Goal: Task Accomplishment & Management: Complete application form

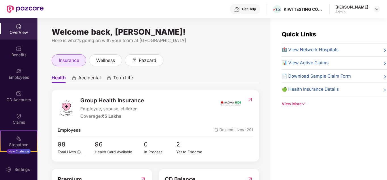
click at [70, 58] on span "insurance" at bounding box center [69, 60] width 20 height 7
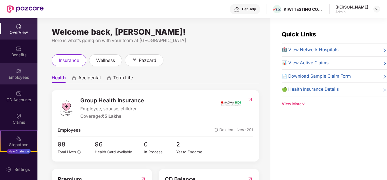
click at [21, 78] on div "Employees" at bounding box center [18, 77] width 37 height 6
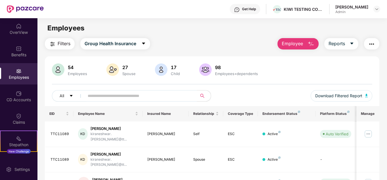
click at [304, 45] on button "Employee" at bounding box center [298, 43] width 41 height 11
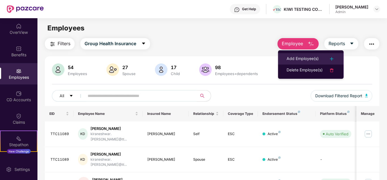
click at [307, 57] on div "Add Employee(s)" at bounding box center [303, 58] width 32 height 7
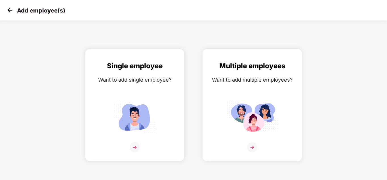
click at [239, 90] on div "Multiple employees Want to add multiple employees?" at bounding box center [252, 109] width 87 height 99
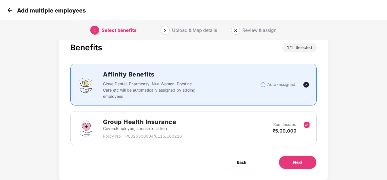
scroll to position [30, 0]
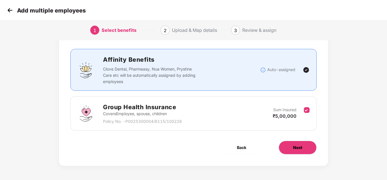
click at [297, 149] on span "Next" at bounding box center [297, 147] width 9 height 6
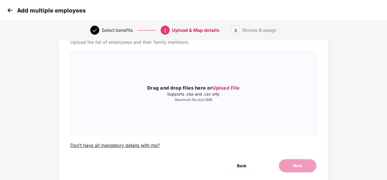
scroll to position [0, 0]
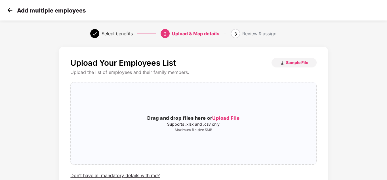
click at [8, 11] on img at bounding box center [10, 10] width 9 height 9
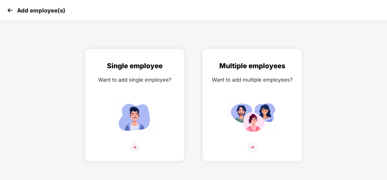
click at [254, 124] on img at bounding box center [252, 116] width 51 height 35
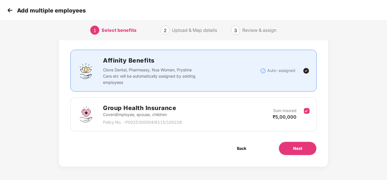
scroll to position [30, 0]
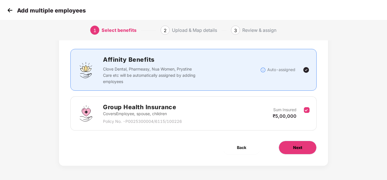
click at [299, 146] on span "Next" at bounding box center [297, 147] width 9 height 6
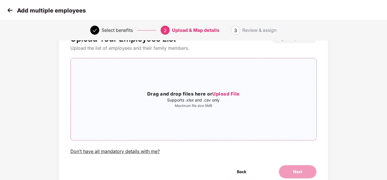
scroll to position [48, 0]
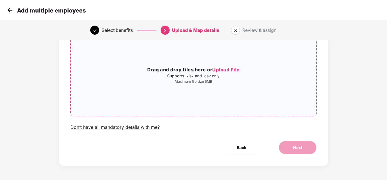
click at [229, 70] on span "Upload File" at bounding box center [226, 70] width 28 height 6
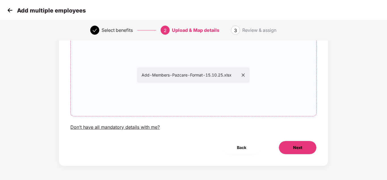
click at [301, 148] on span "Next" at bounding box center [297, 147] width 9 height 6
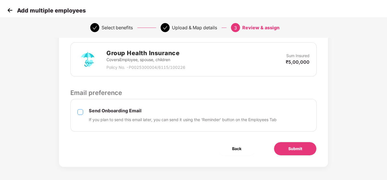
scroll to position [143, 0]
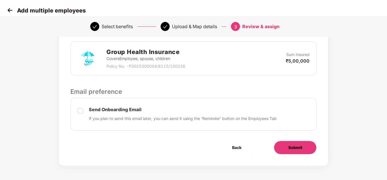
click at [294, 146] on span "Submit" at bounding box center [295, 147] width 14 height 6
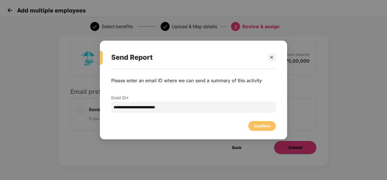
scroll to position [0, 0]
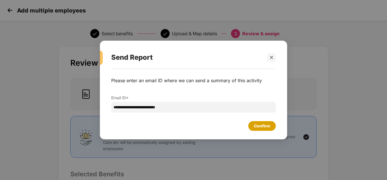
click at [265, 127] on div "Confirm" at bounding box center [262, 126] width 16 height 6
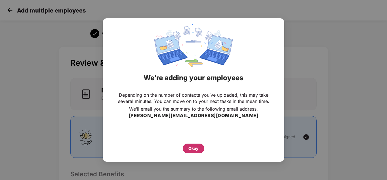
click at [195, 146] on div "Okay" at bounding box center [194, 148] width 10 height 6
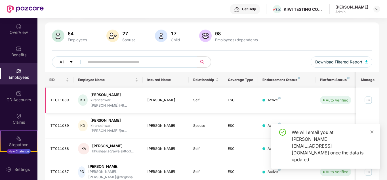
scroll to position [85, 0]
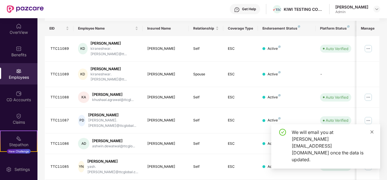
click at [371, 134] on icon "close" at bounding box center [372, 132] width 4 height 4
